Goal: Information Seeking & Learning: Understand process/instructions

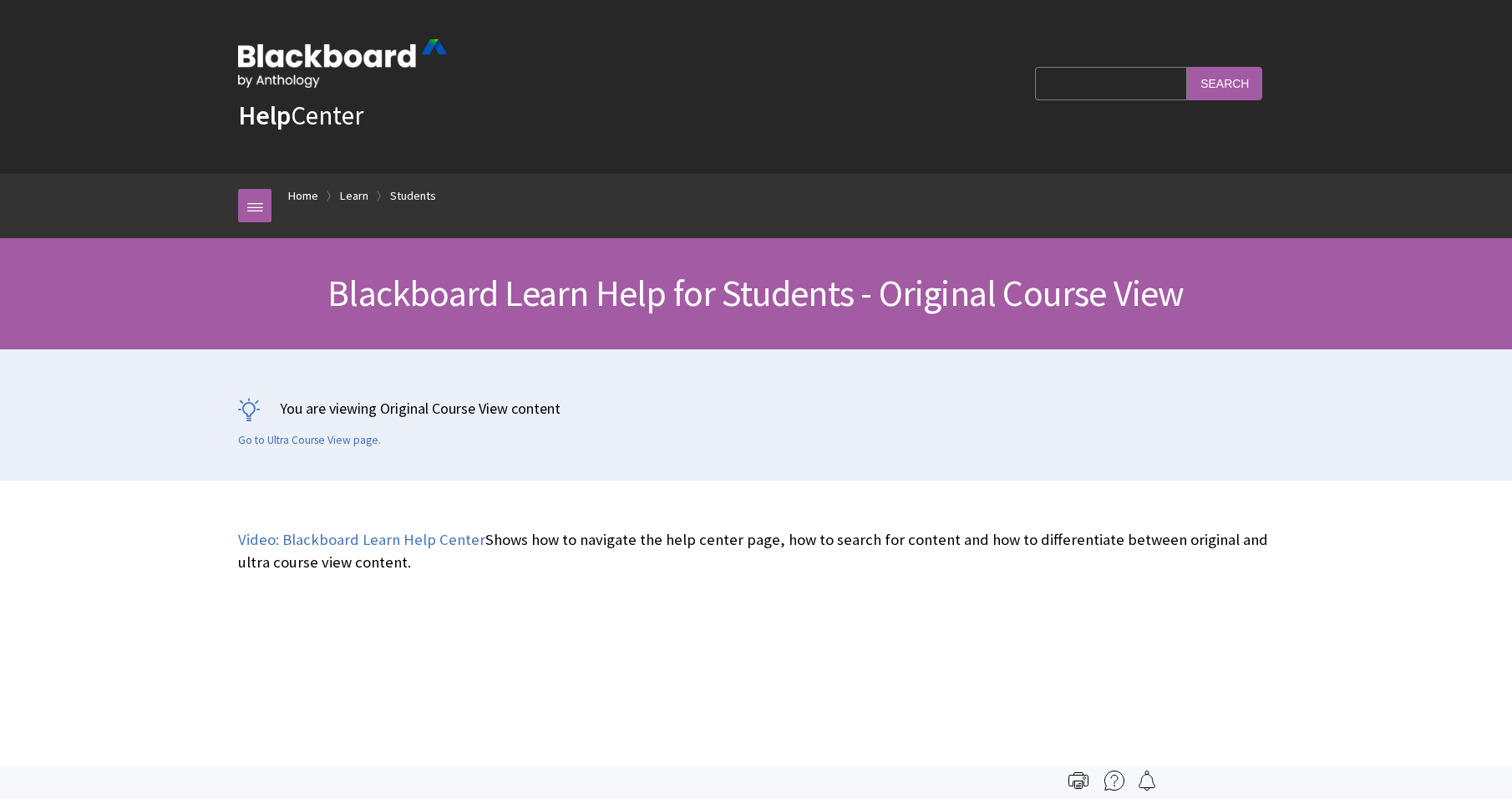
scroll to position [1974, 0]
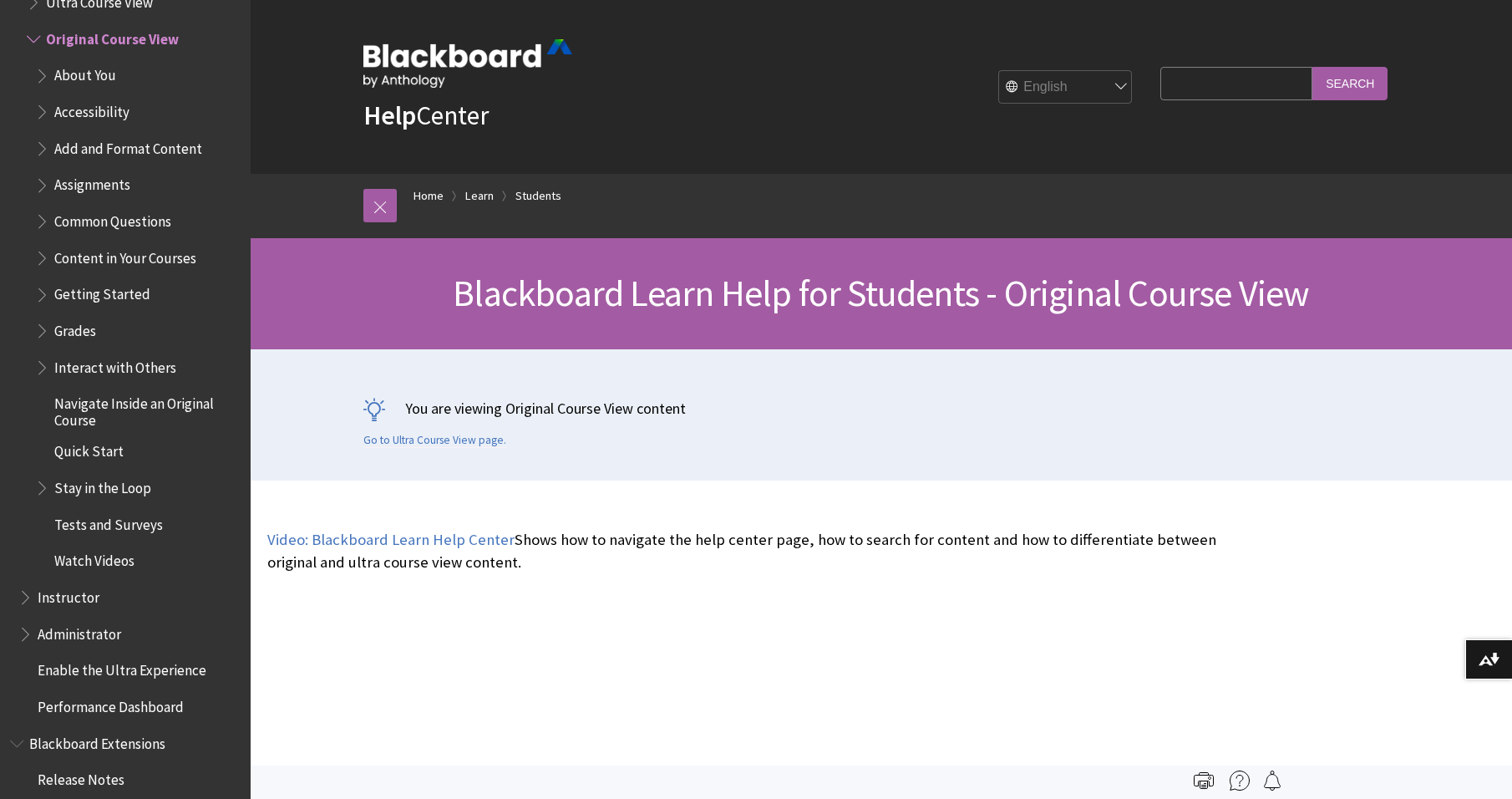
click at [1255, 82] on input "Search Query" at bounding box center [1236, 84] width 152 height 33
type input "how to delete a thread"
click at [1313, 67] on input "Search" at bounding box center [1350, 84] width 75 height 33
click at [1328, 90] on input "Search" at bounding box center [1350, 84] width 75 height 33
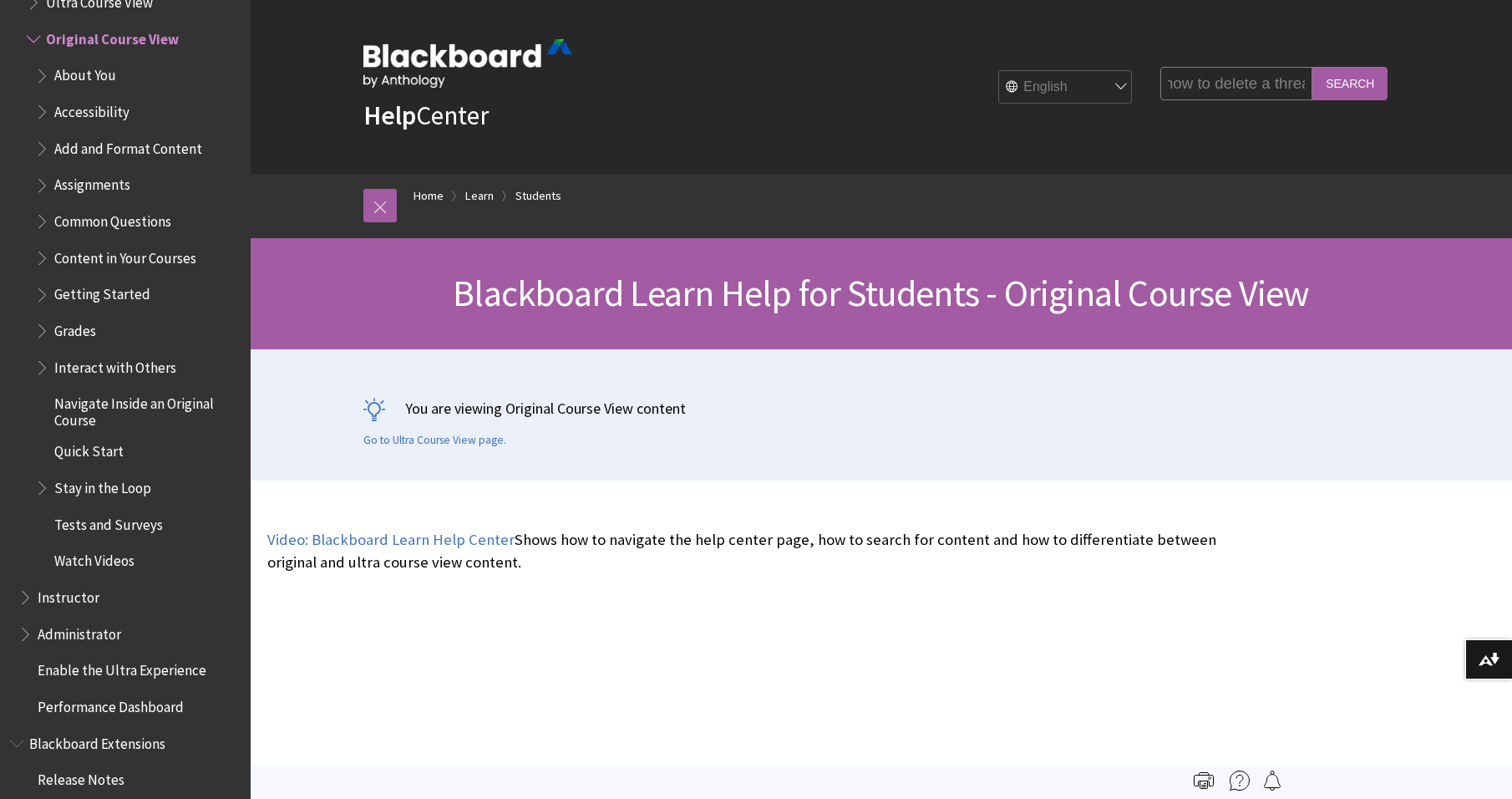
scroll to position [0, 0]
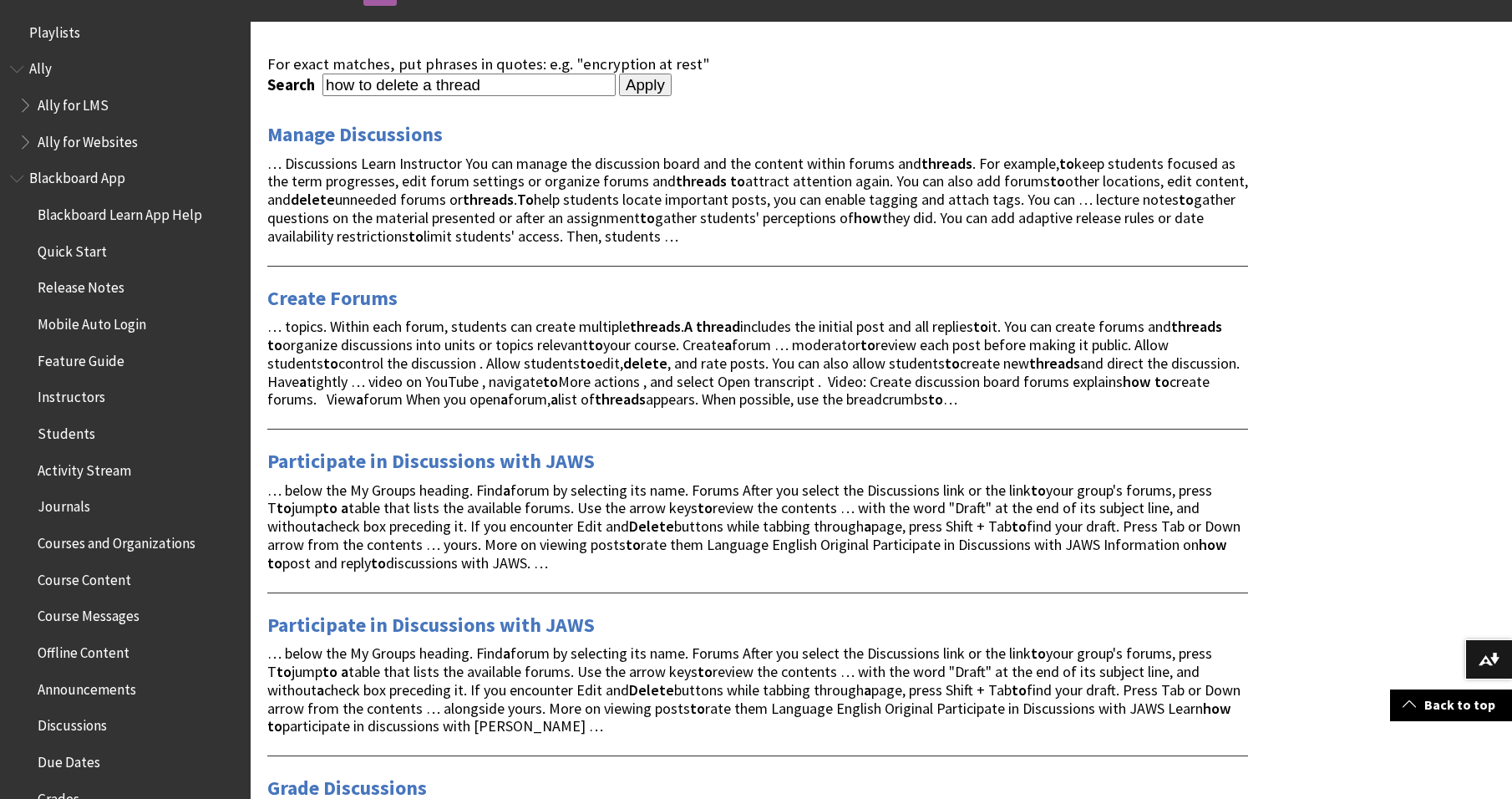
scroll to position [133, 0]
